Goal: Find specific page/section: Find specific page/section

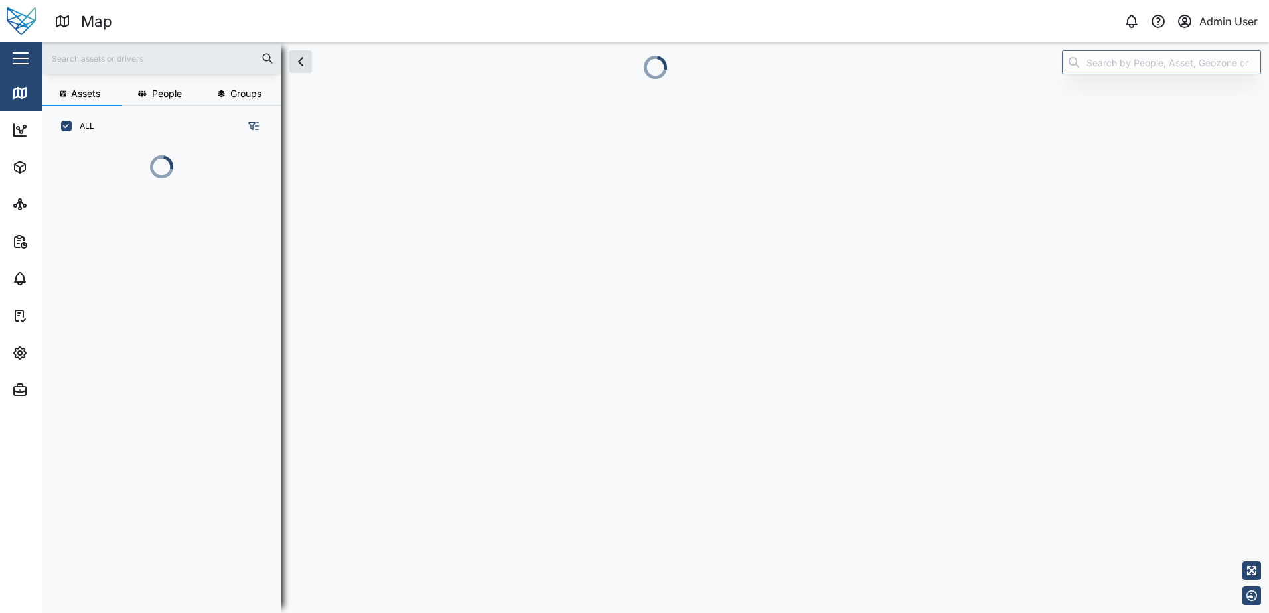
scroll to position [11, 11]
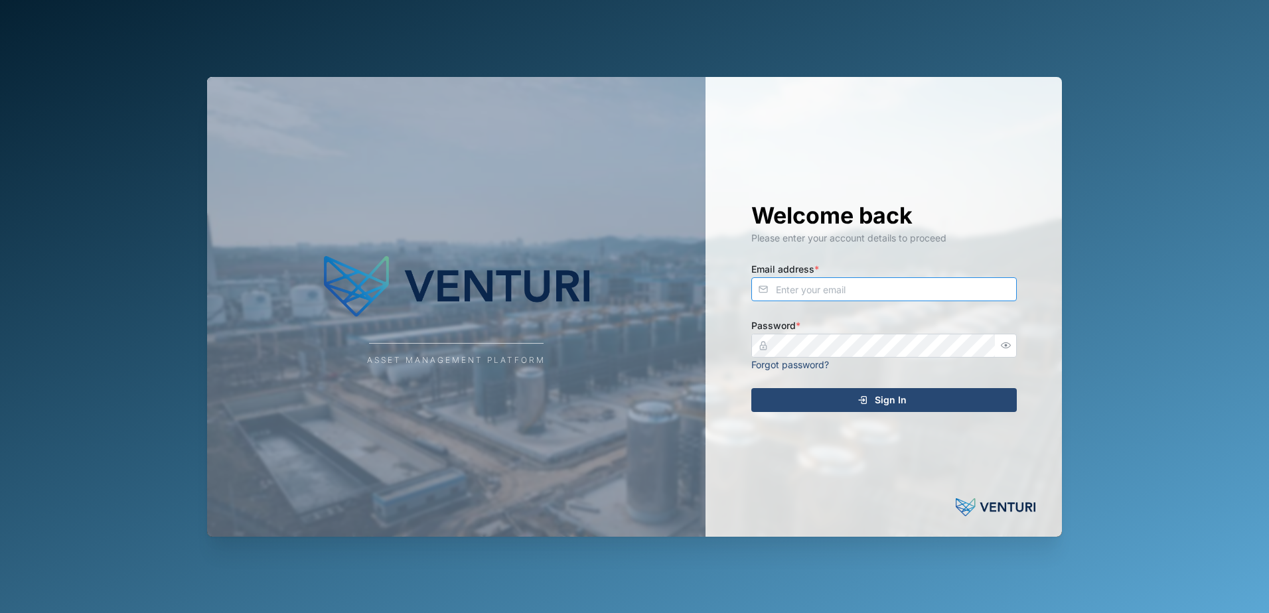
type input "[EMAIL_ADDRESS][DOMAIN_NAME]"
click at [841, 412] on div "Welcome back Please enter your account details to proceed Email address * [EMAI…" at bounding box center [884, 307] width 319 height 460
click at [840, 403] on div "Sign In" at bounding box center [882, 400] width 244 height 23
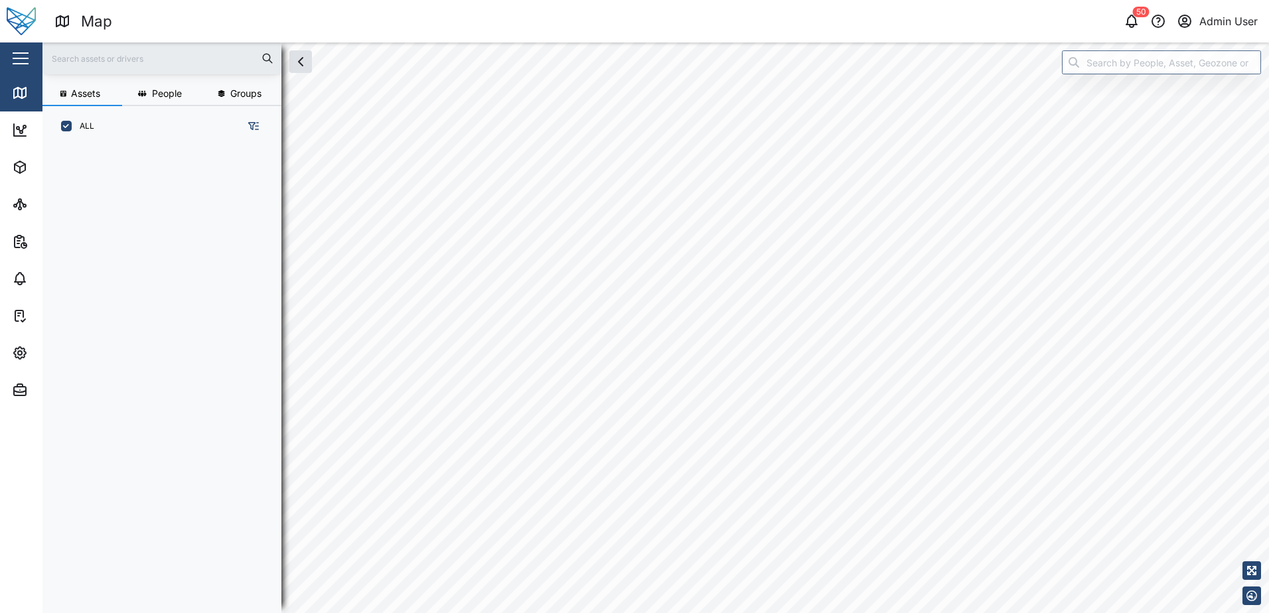
scroll to position [451, 208]
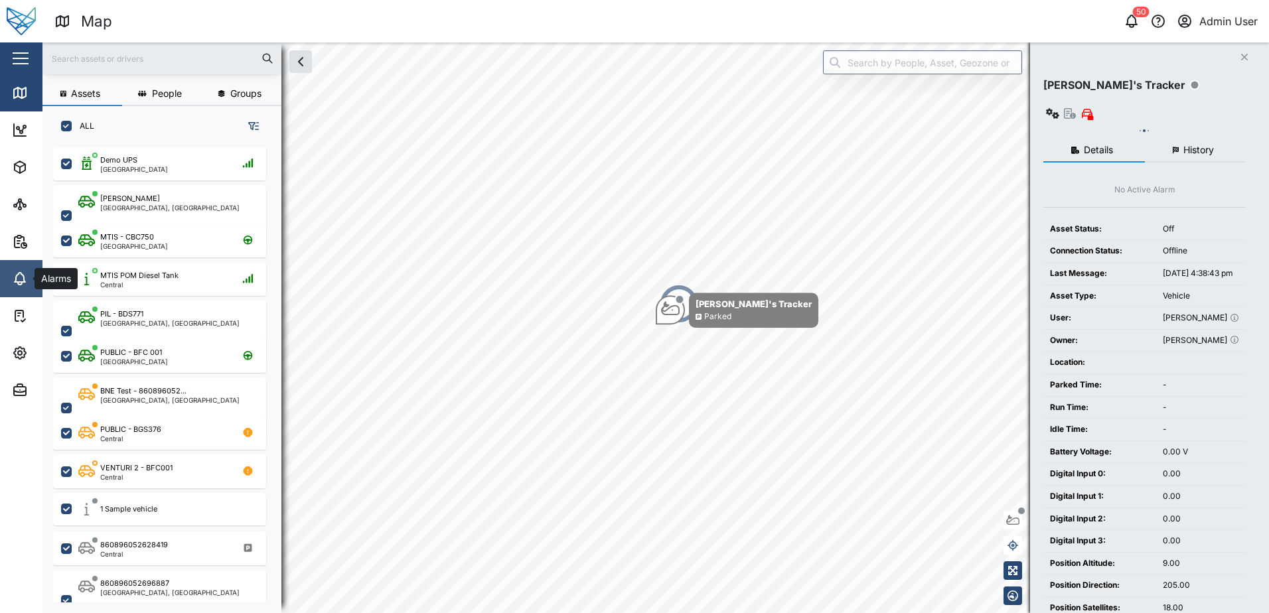
click at [21, 286] on icon at bounding box center [20, 279] width 16 height 16
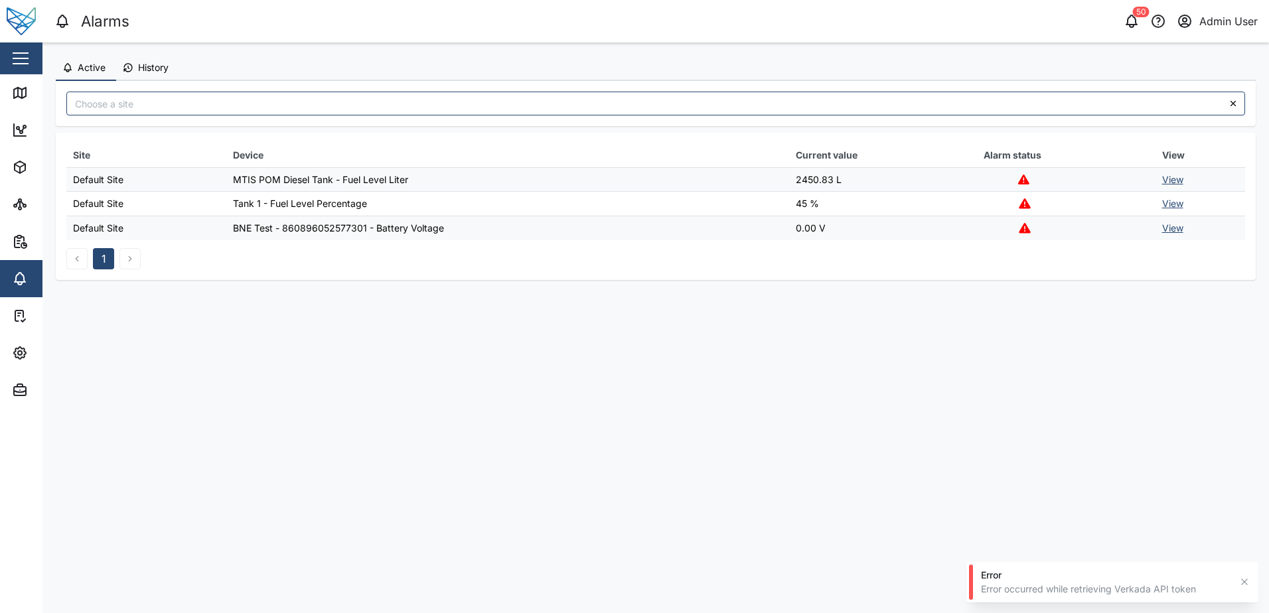
click at [1175, 182] on link "View" at bounding box center [1172, 179] width 21 height 11
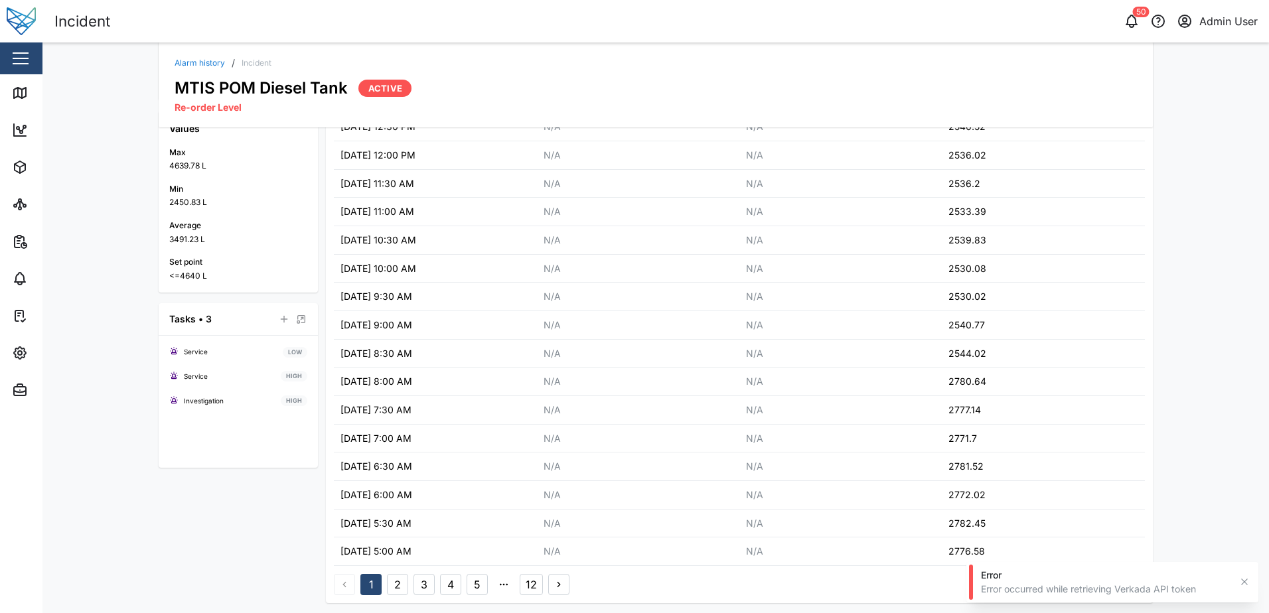
scroll to position [196, 0]
click at [1139, 593] on div "Error occurred while retrieving Verkada API token" at bounding box center [1106, 589] width 250 height 13
click at [1206, 251] on div "Alarm history / Incident MTIS POM Diesel Tank Active Re-order Level Incident De…" at bounding box center [655, 327] width 1226 height 571
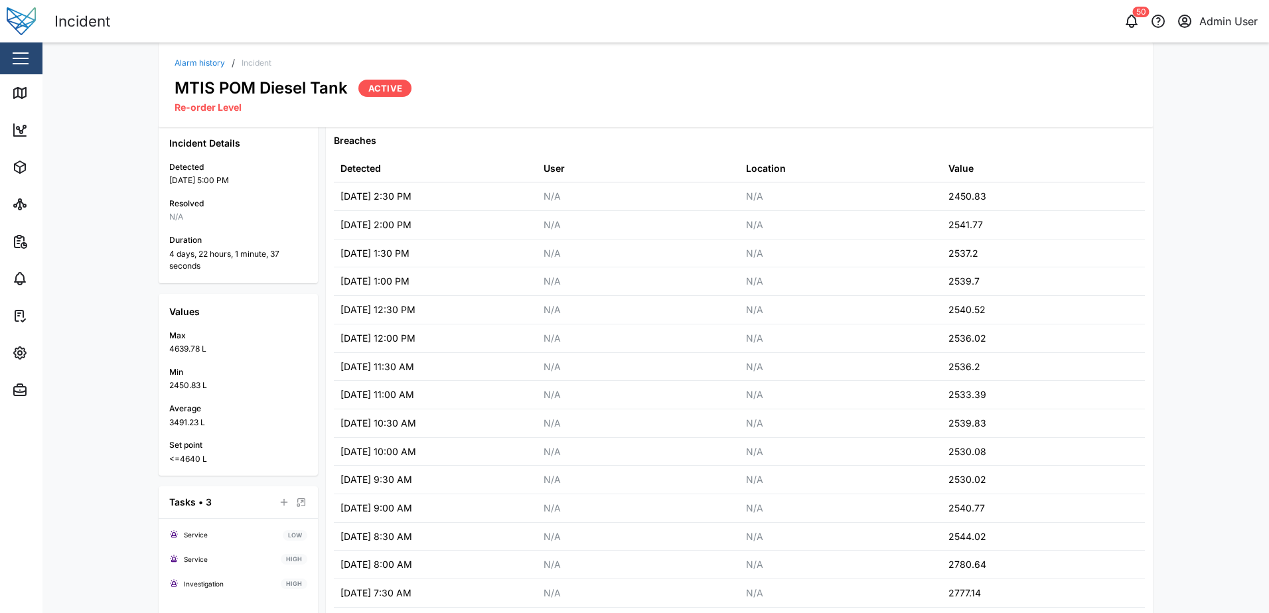
scroll to position [0, 0]
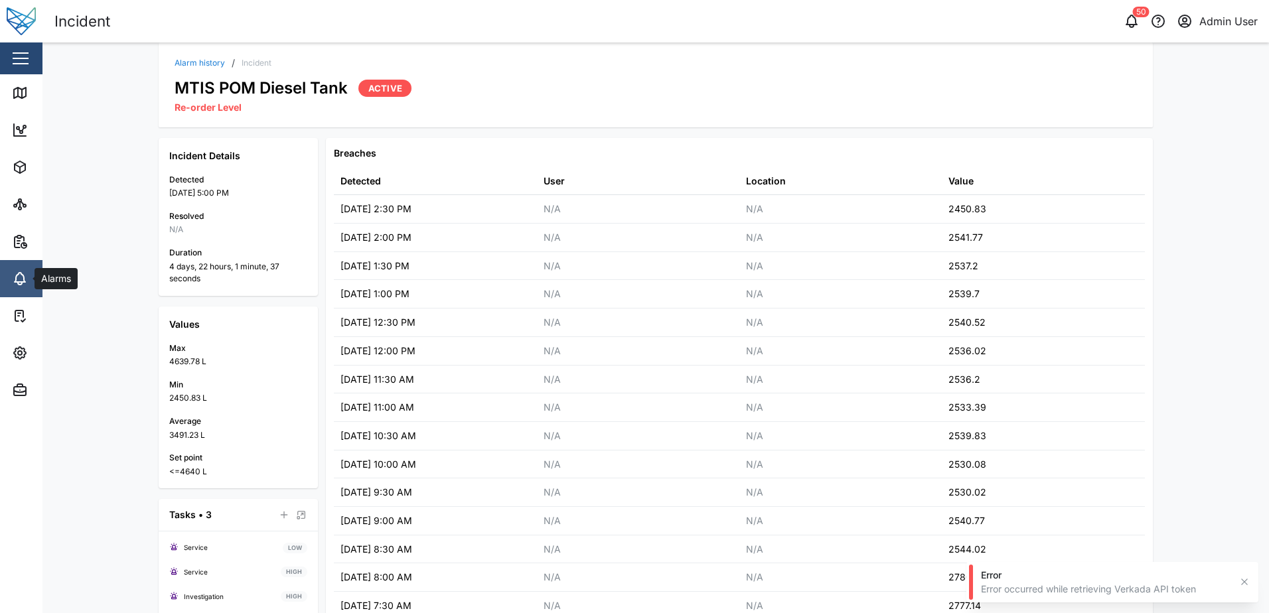
click at [21, 287] on link "Alarms" at bounding box center [86, 278] width 173 height 37
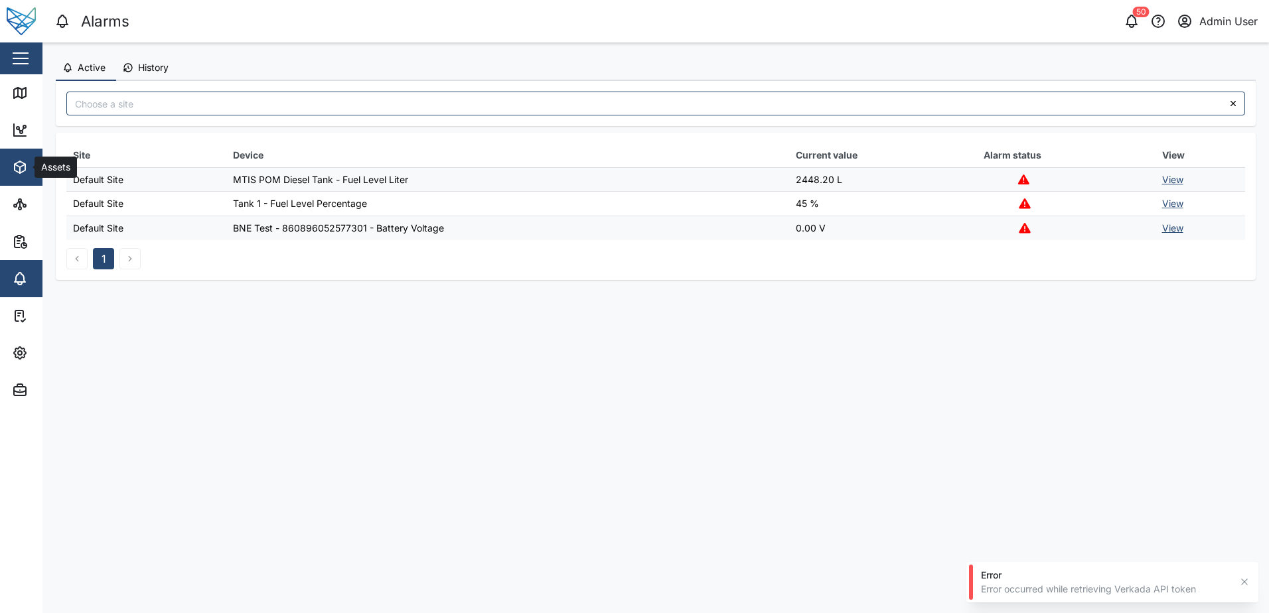
click at [16, 162] on icon "button" at bounding box center [20, 167] width 16 height 16
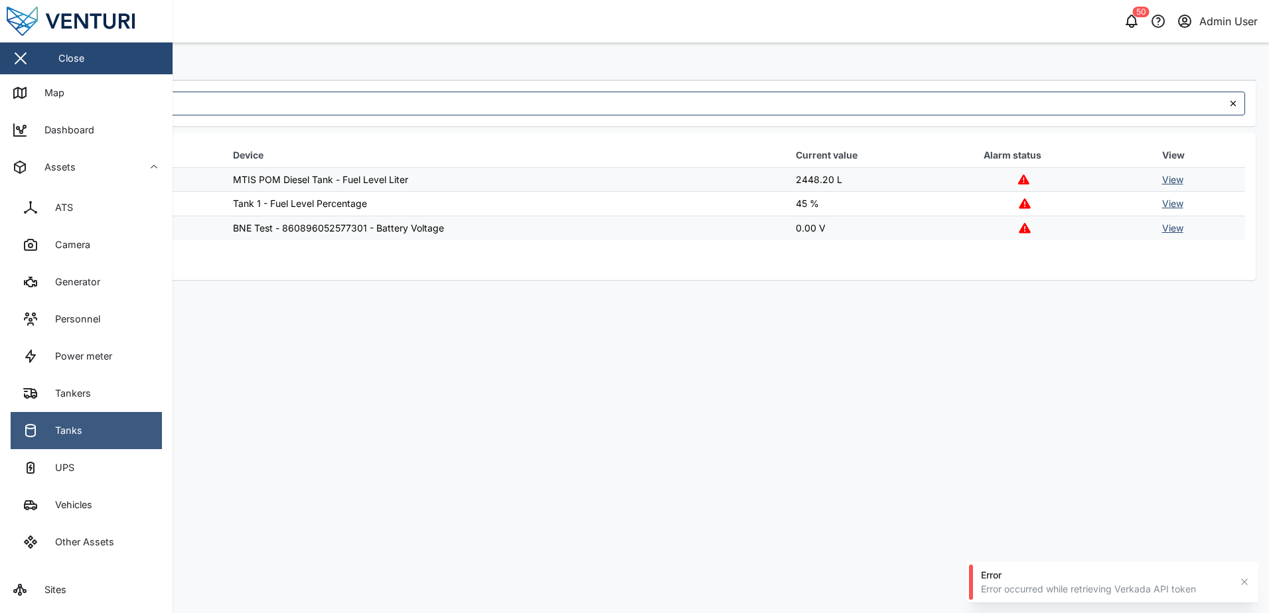
click at [68, 433] on div "Tanks" at bounding box center [63, 430] width 37 height 15
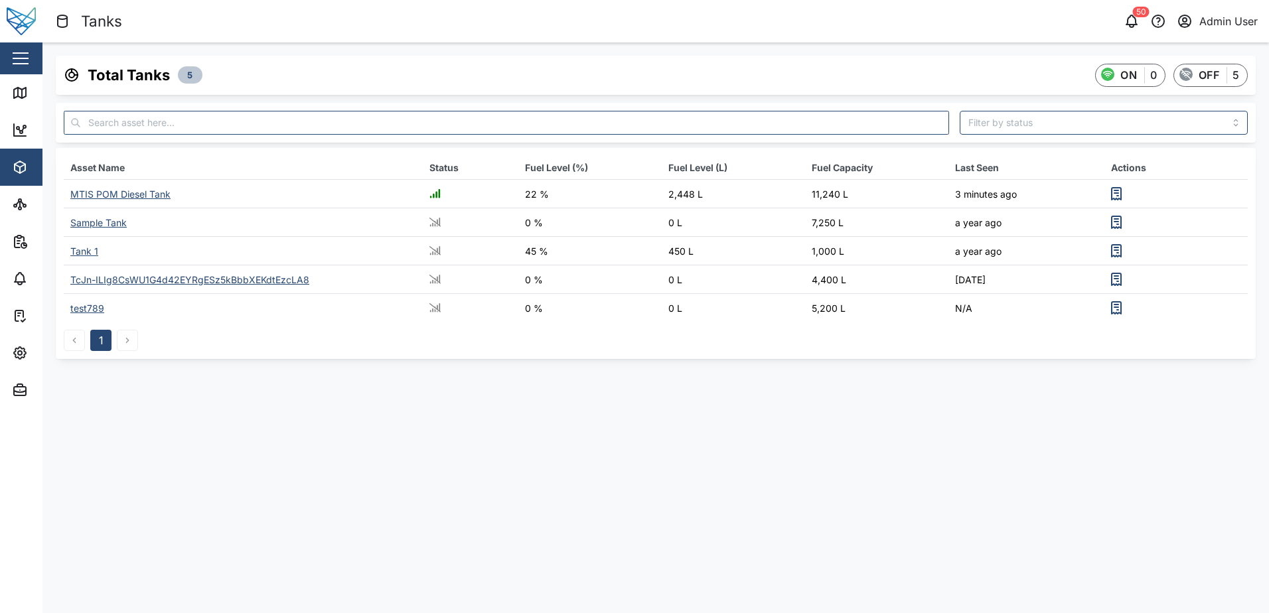
click at [148, 199] on div "MTIS POM Diesel Tank" at bounding box center [120, 193] width 100 height 11
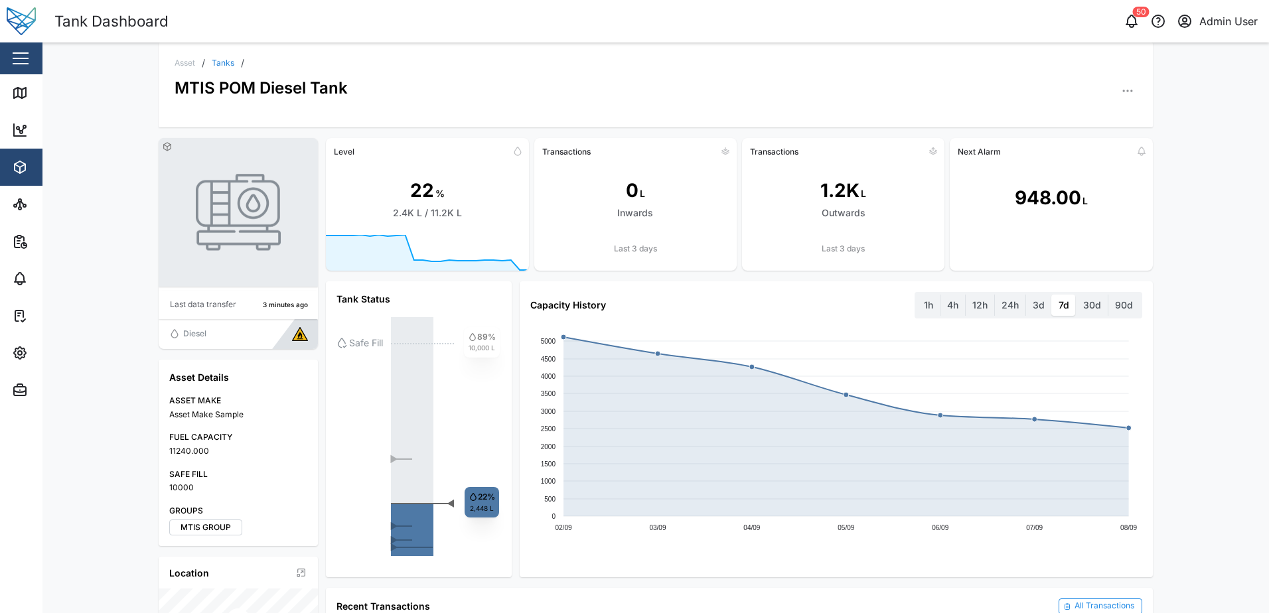
click at [1121, 86] on button "button" at bounding box center [1127, 91] width 19 height 19
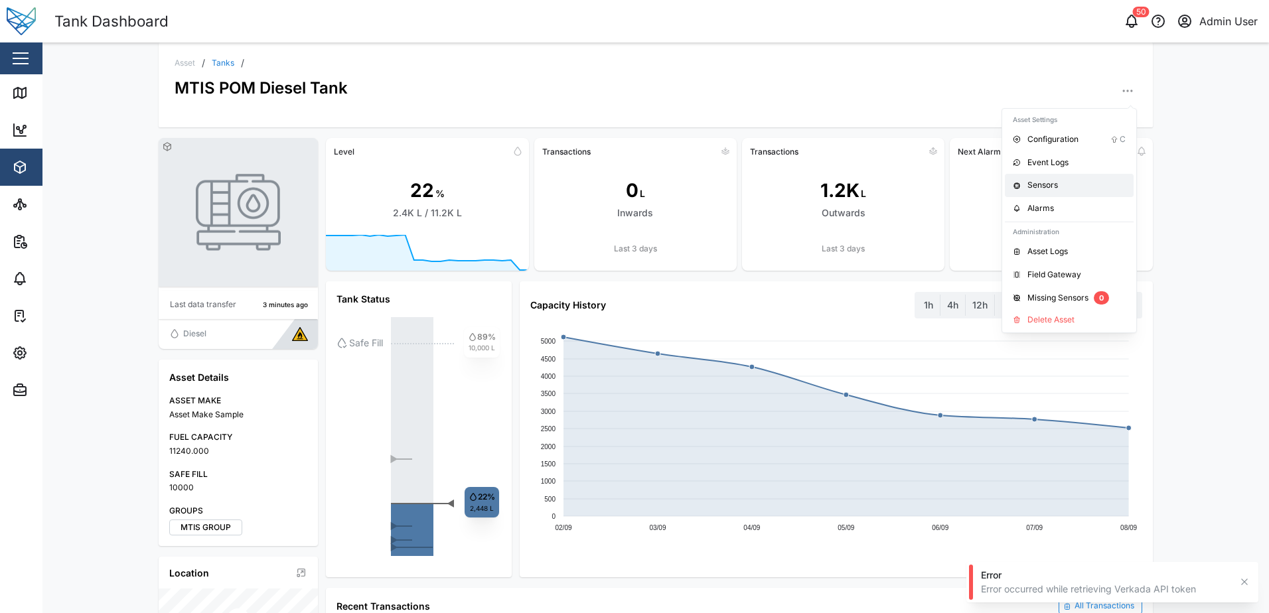
click at [1043, 184] on div "Sensors" at bounding box center [1076, 185] width 98 height 13
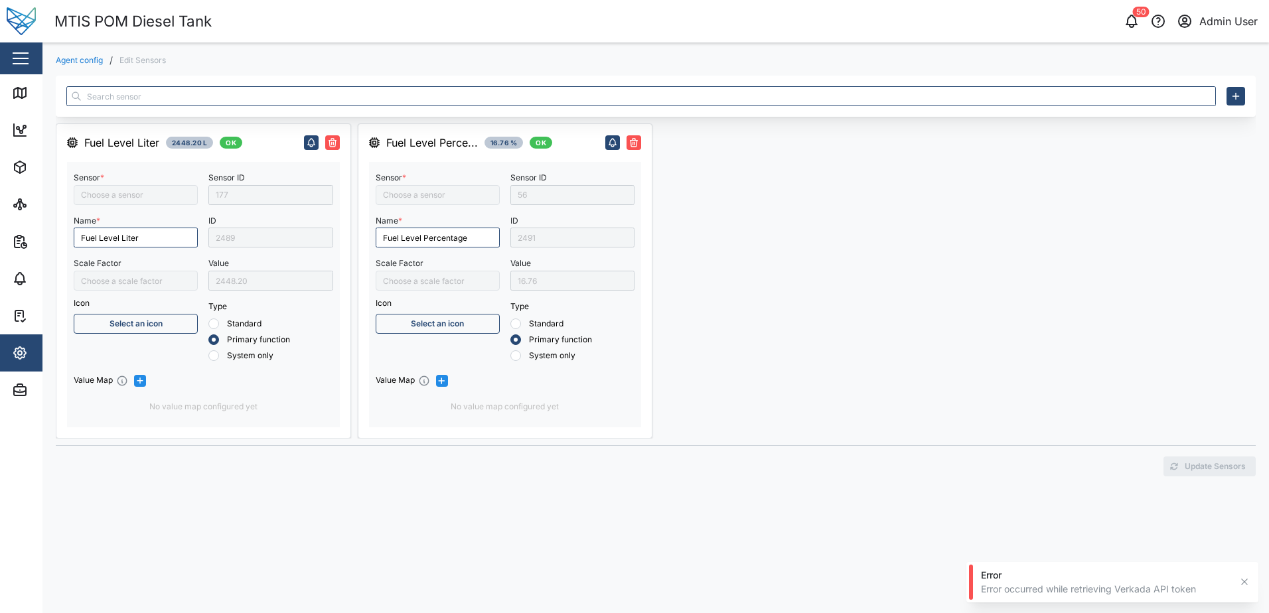
type input "Fuel level"
type input "Fuel Level Liter"
click at [310, 143] on icon "button" at bounding box center [311, 142] width 11 height 11
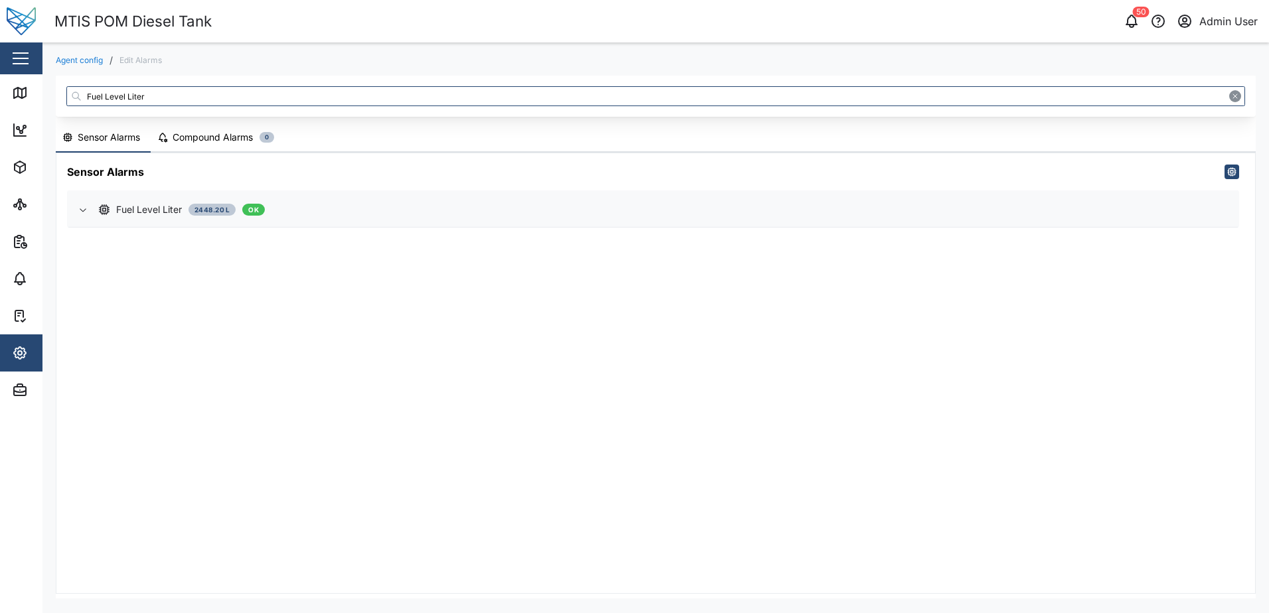
click at [82, 206] on icon "button" at bounding box center [83, 209] width 11 height 11
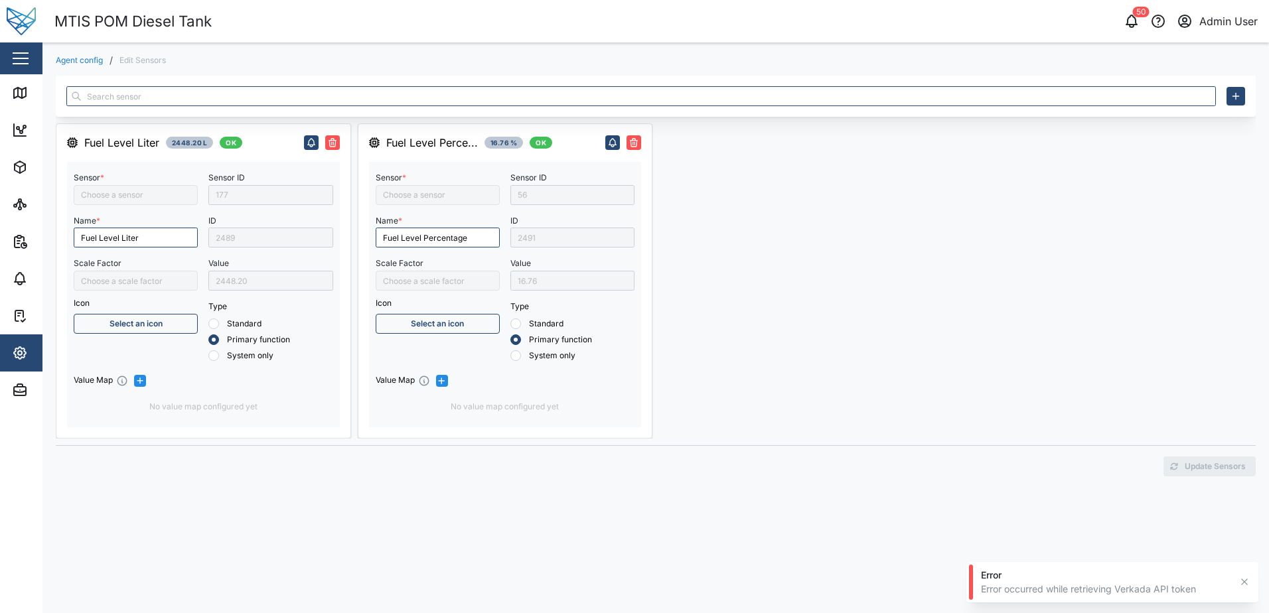
type input "Fuel Level Liter"
type input "Fuel level"
click at [610, 145] on icon "button" at bounding box center [612, 142] width 7 height 6
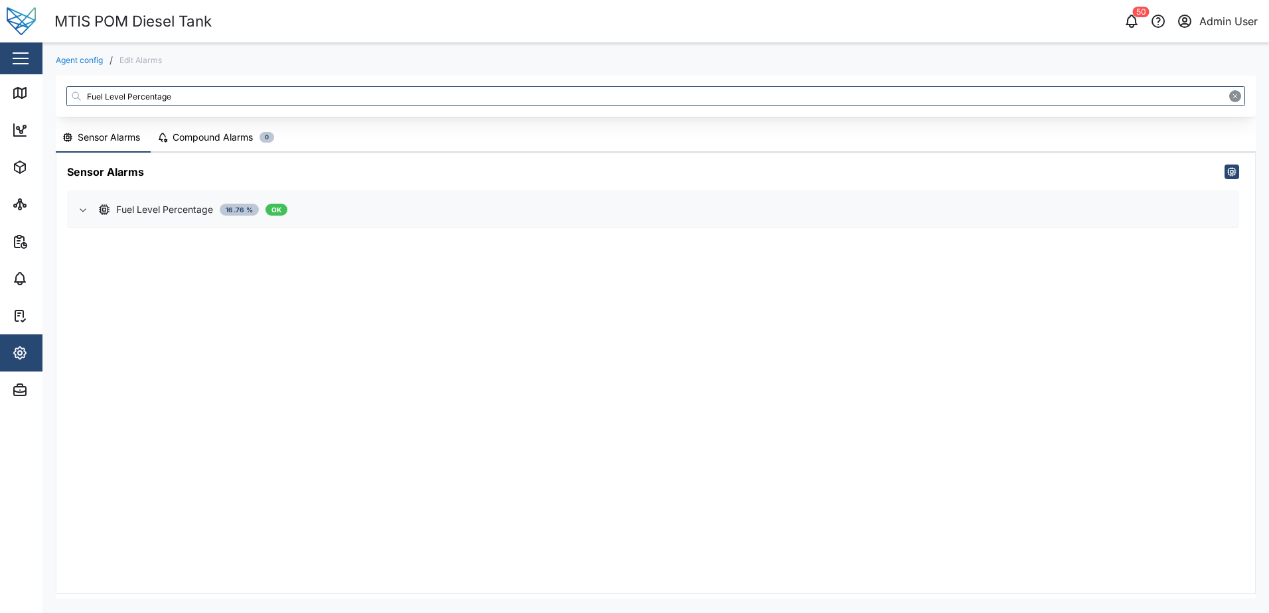
click at [87, 210] on icon "button" at bounding box center [83, 209] width 11 height 11
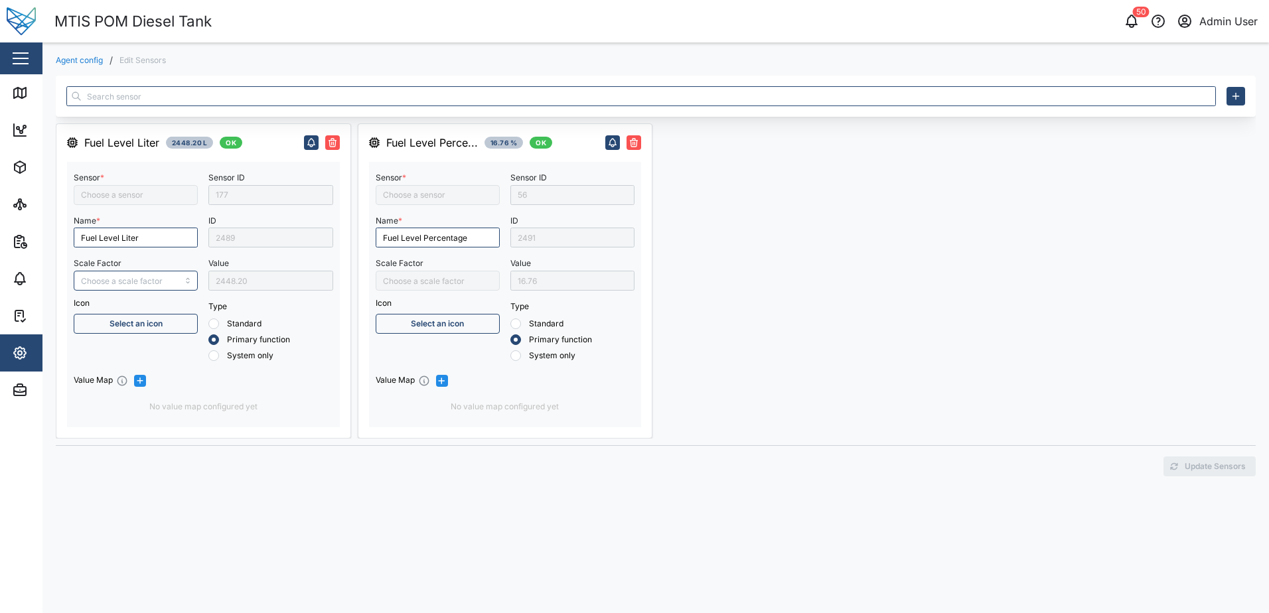
type input "Fuel level"
type input "Fuel Level Liter"
click at [21, 271] on icon at bounding box center [20, 279] width 16 height 16
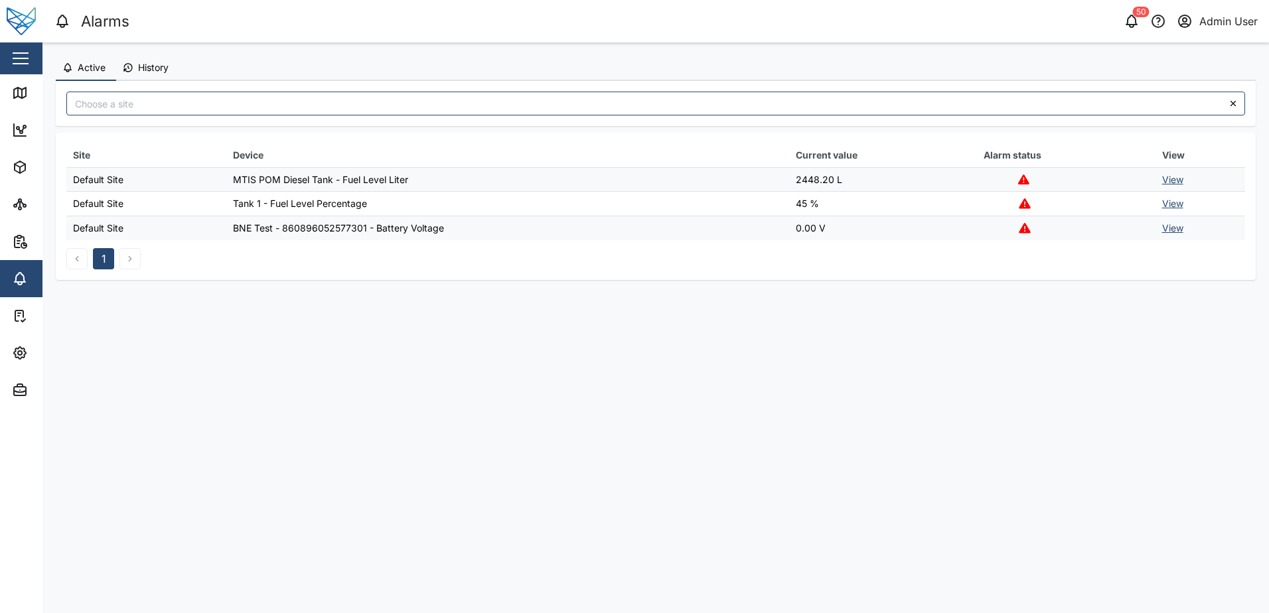
click at [1178, 179] on link "View" at bounding box center [1172, 179] width 21 height 11
